Goal: Find specific page/section: Find specific page/section

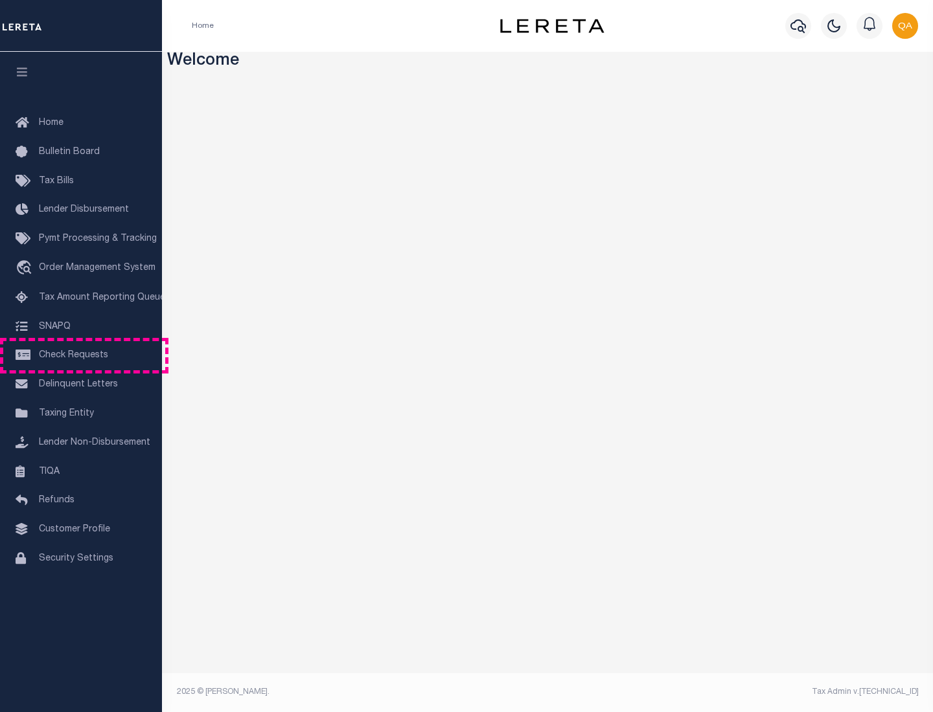
click at [81, 356] on span "Check Requests" at bounding box center [73, 355] width 69 height 9
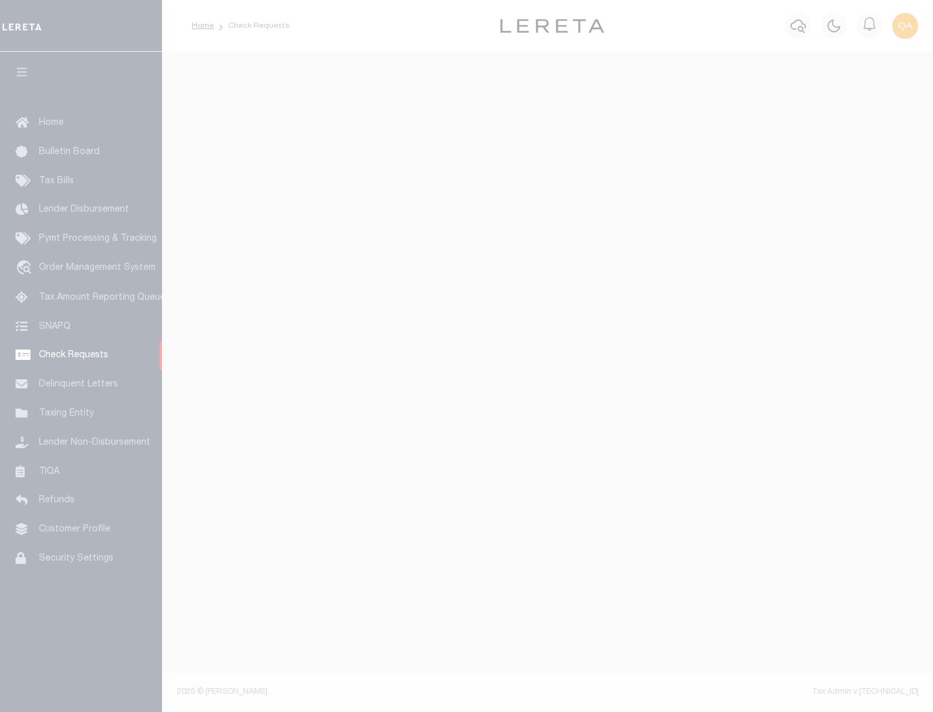
select select "50"
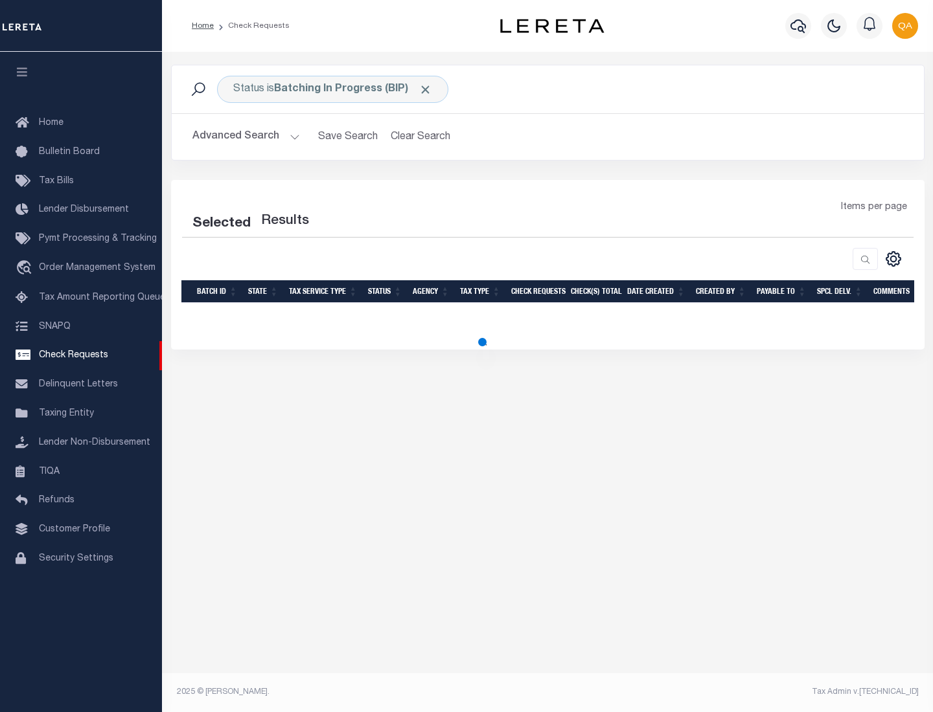
select select "50"
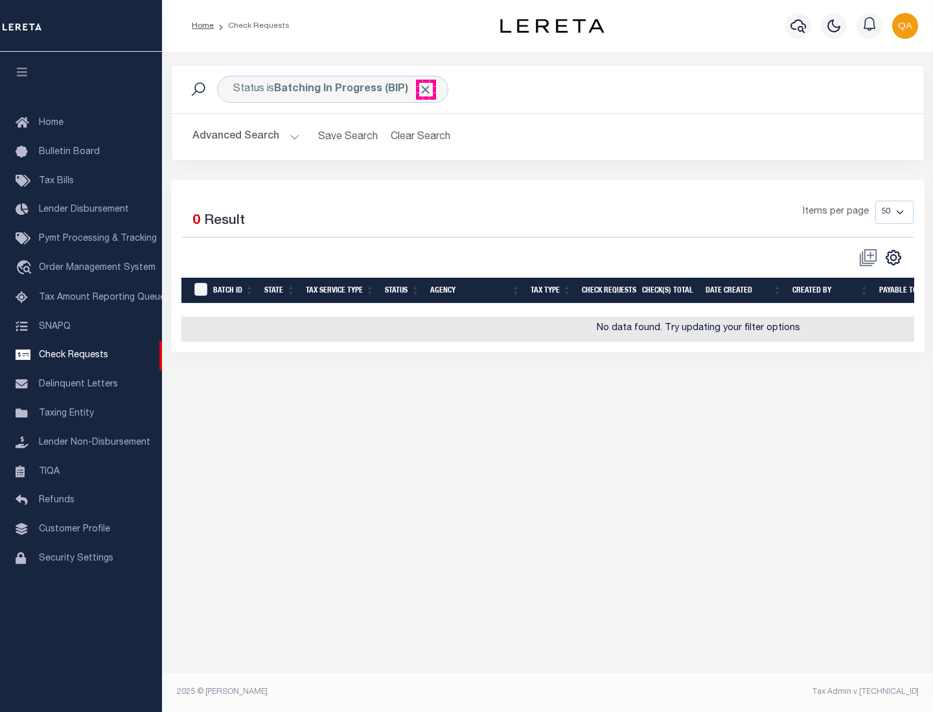
click at [425, 89] on span "Click to Remove" at bounding box center [425, 90] width 14 height 14
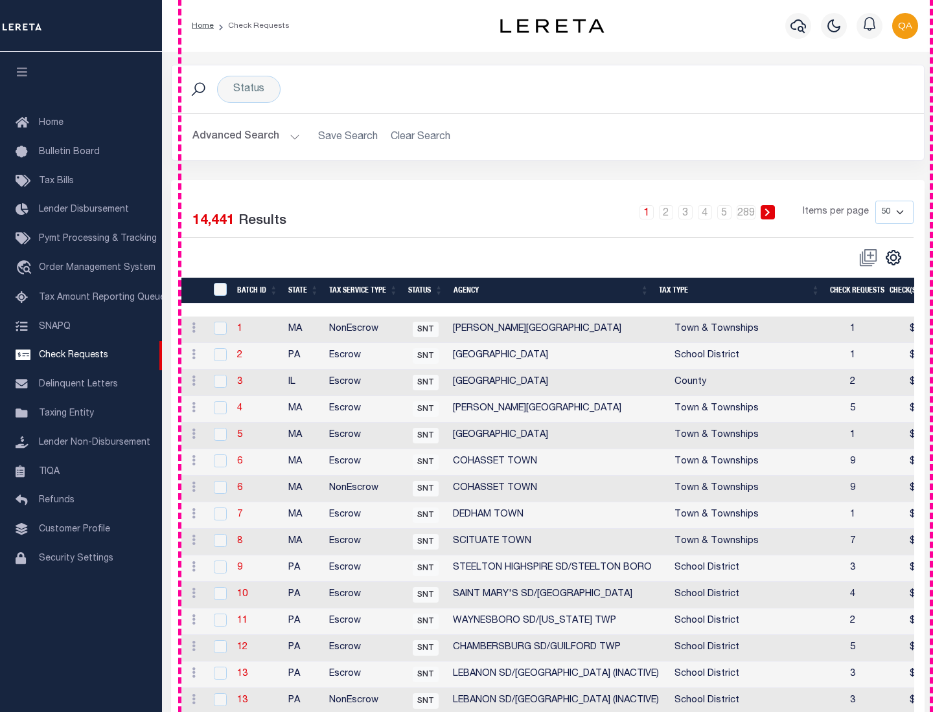
scroll to position [624, 0]
